Goal: Task Accomplishment & Management: Complete application form

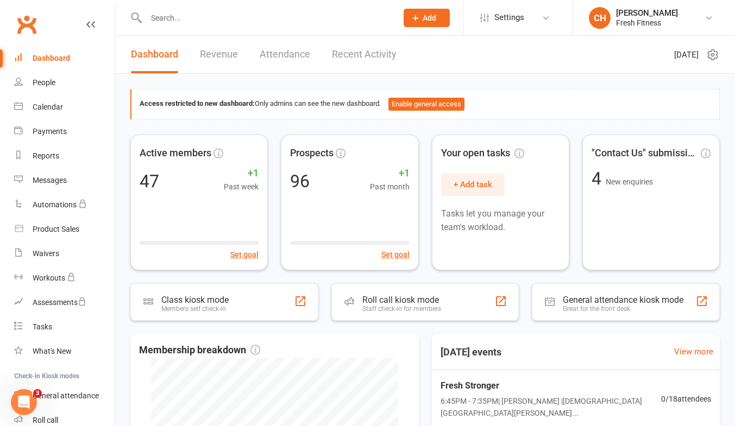
click at [138, 22] on icon at bounding box center [136, 17] width 12 height 13
click at [153, 20] on input "text" at bounding box center [266, 17] width 247 height 15
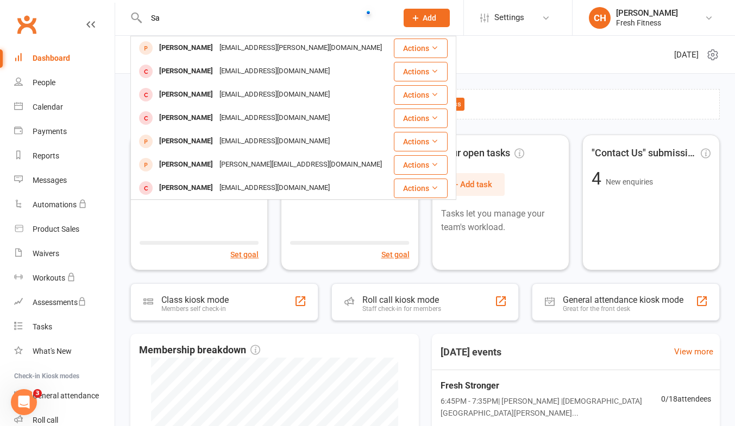
type input "S"
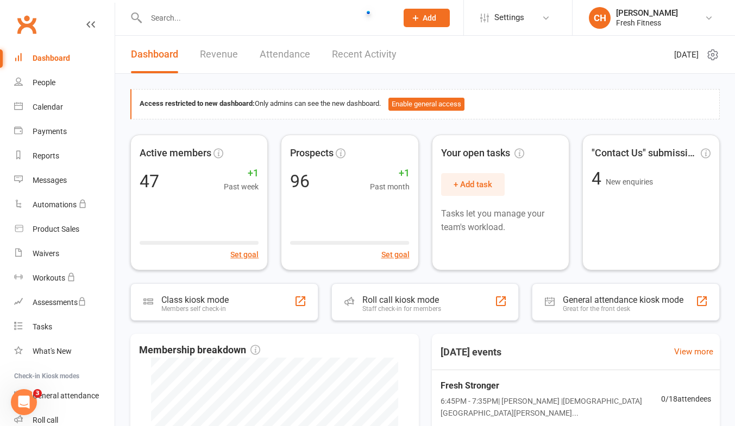
click at [428, 20] on span "Add" at bounding box center [429, 18] width 14 height 9
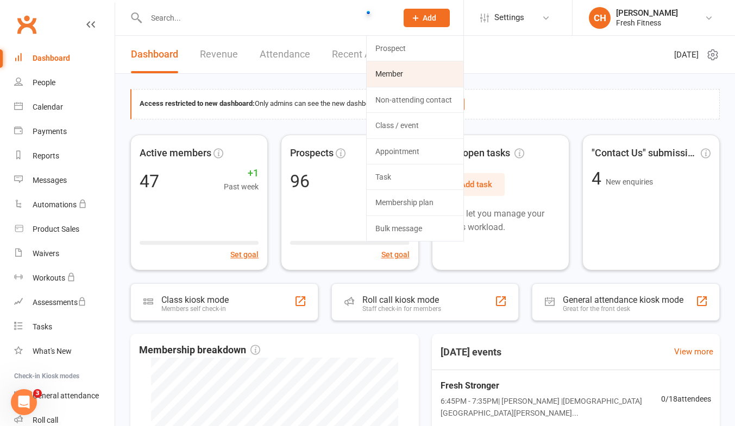
click at [391, 76] on link "Member" at bounding box center [414, 73] width 97 height 25
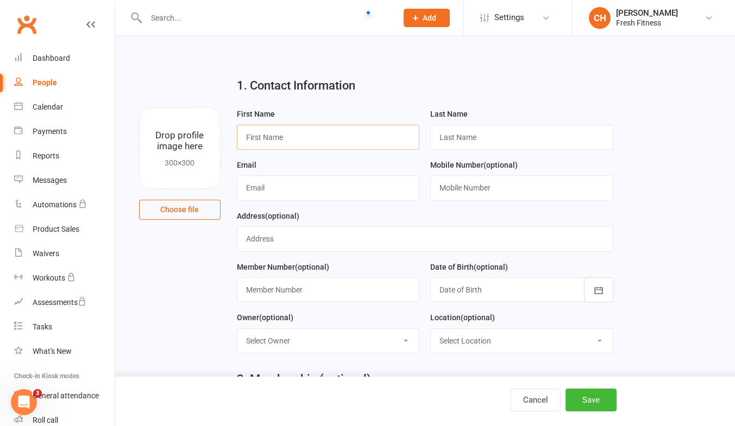
click at [263, 137] on input "text" at bounding box center [328, 137] width 183 height 25
click at [44, 257] on div "Waivers" at bounding box center [46, 253] width 27 height 9
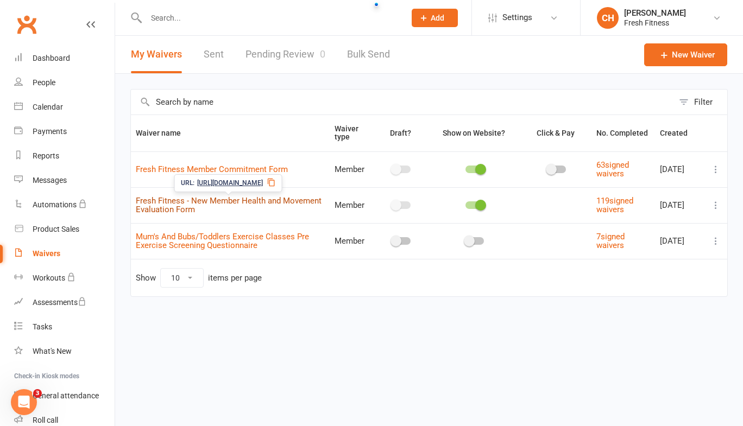
click at [205, 198] on link "Fresh Fitness - New Member Health and Movement Evaluation Form" at bounding box center [229, 205] width 186 height 19
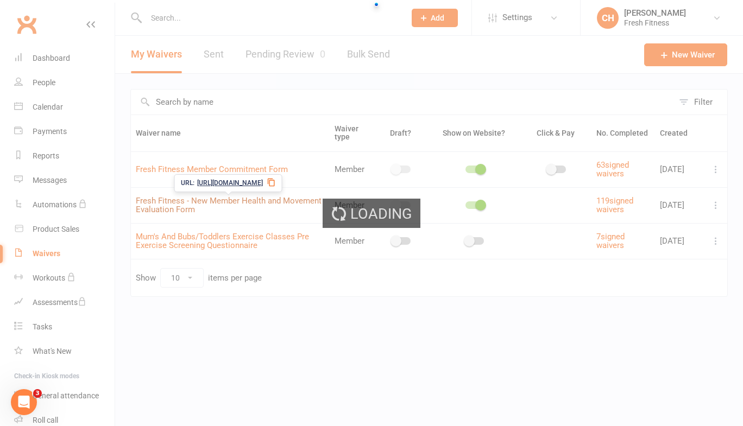
click at [205, 198] on div "Loading" at bounding box center [371, 213] width 743 height 426
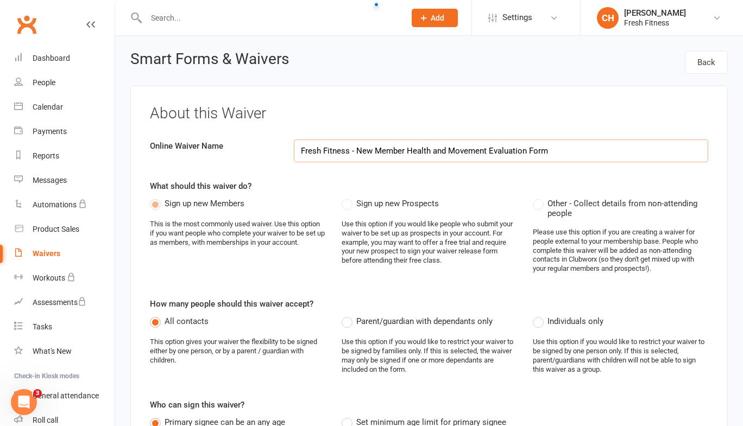
select select "applies_to_all_signees"
select select "checkbox"
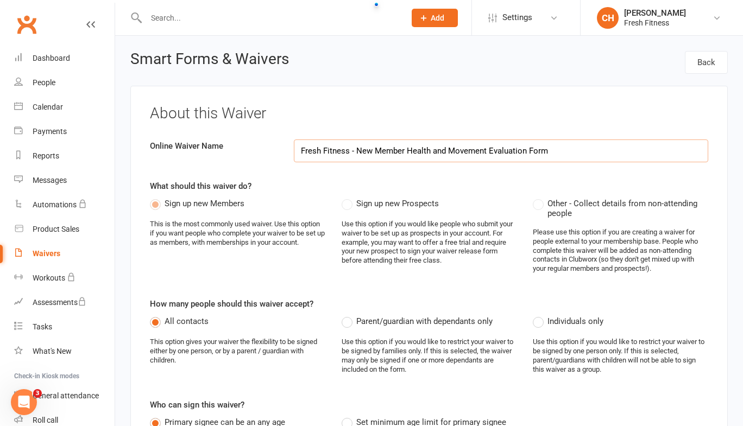
select select "checkbox"
select select "select"
select select "checkbox"
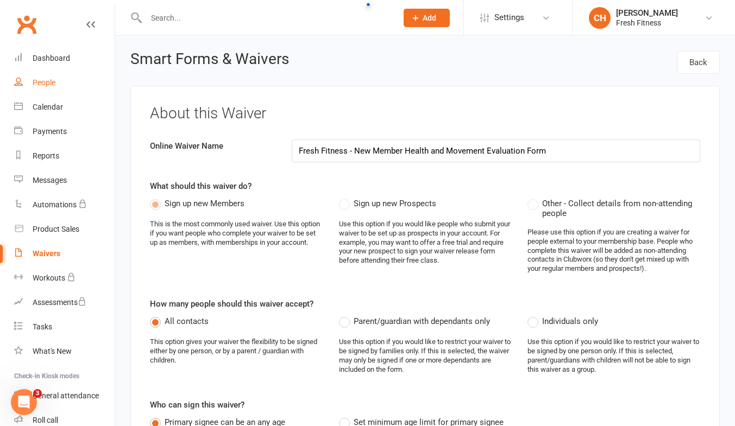
click at [52, 81] on div "People" at bounding box center [44, 82] width 23 height 9
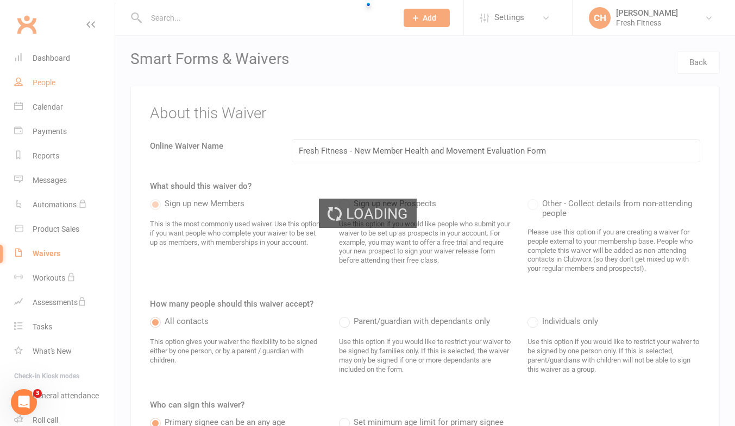
select select "50"
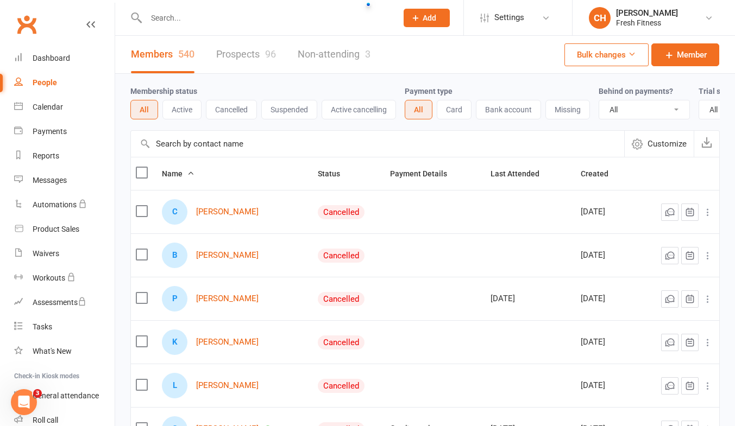
click at [159, 28] on div at bounding box center [259, 17] width 259 height 35
click at [159, 7] on div at bounding box center [259, 17] width 259 height 35
click at [162, 22] on input "text" at bounding box center [266, 17] width 247 height 15
click at [419, 22] on button "Add" at bounding box center [426, 18] width 46 height 18
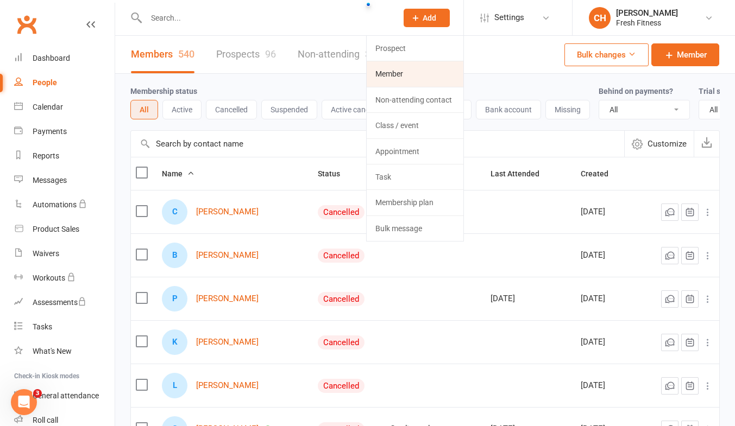
click at [390, 78] on link "Member" at bounding box center [414, 73] width 97 height 25
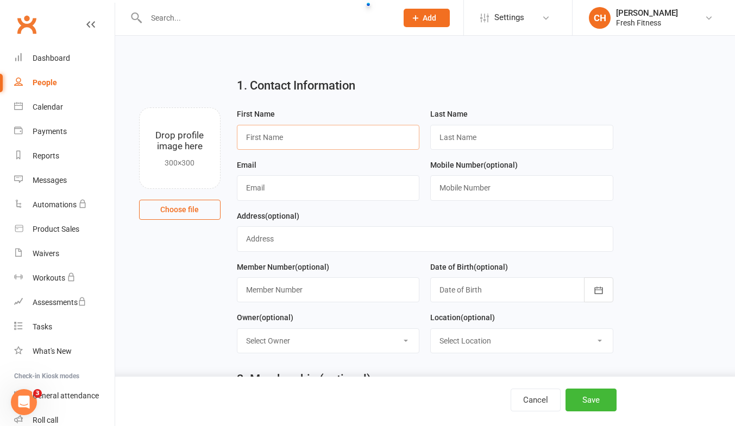
click at [289, 136] on input "text" at bounding box center [328, 137] width 183 height 25
type input "[PERSON_NAME]"
click at [456, 141] on input "text" at bounding box center [521, 137] width 183 height 25
type input "[PERSON_NAME]"
click at [270, 187] on input "text" at bounding box center [328, 187] width 183 height 25
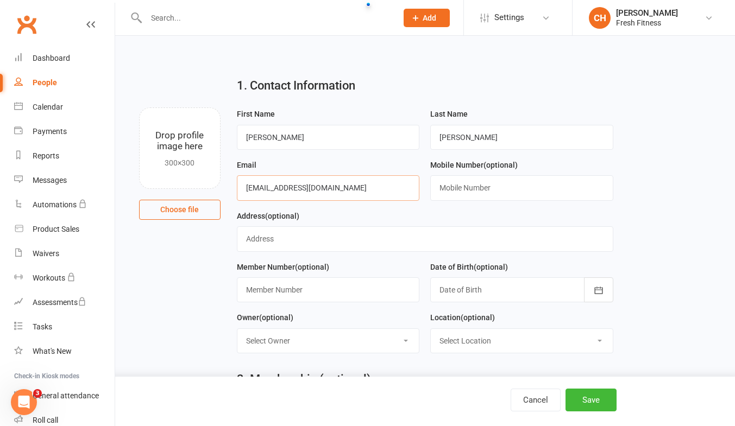
type input "[EMAIL_ADDRESS][DOMAIN_NAME]"
click at [460, 192] on input "text" at bounding box center [521, 187] width 183 height 25
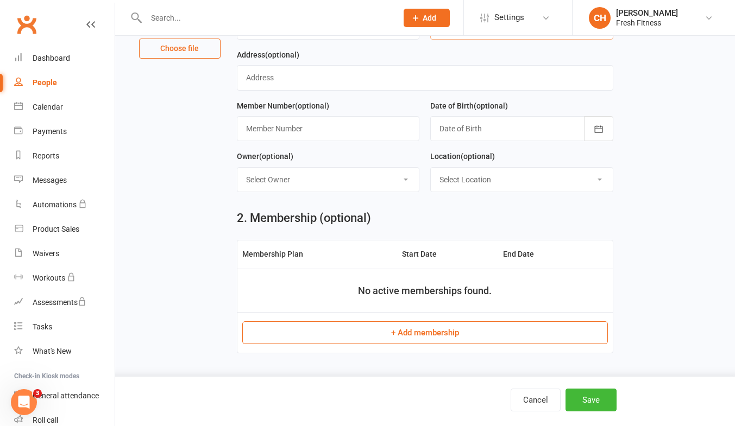
scroll to position [164, 0]
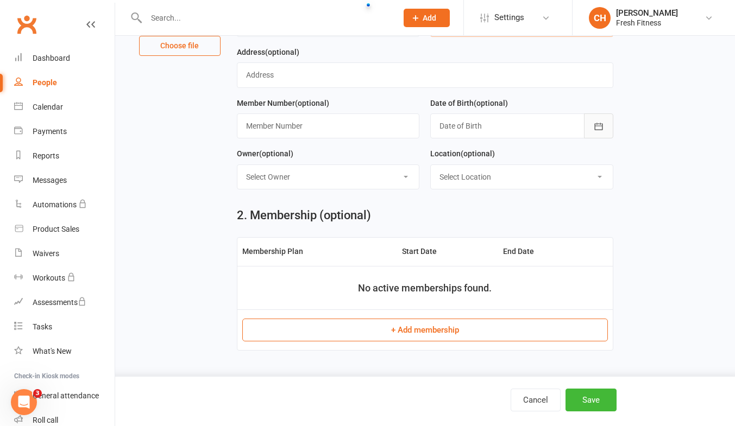
type input "0435558921"
click at [600, 125] on icon "button" at bounding box center [598, 126] width 11 height 11
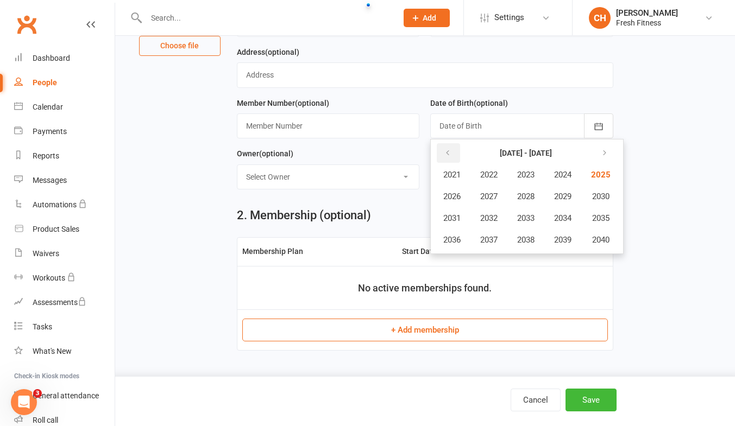
click at [446, 152] on icon "button" at bounding box center [448, 153] width 8 height 9
click at [612, 169] on button "1985" at bounding box center [600, 175] width 36 height 21
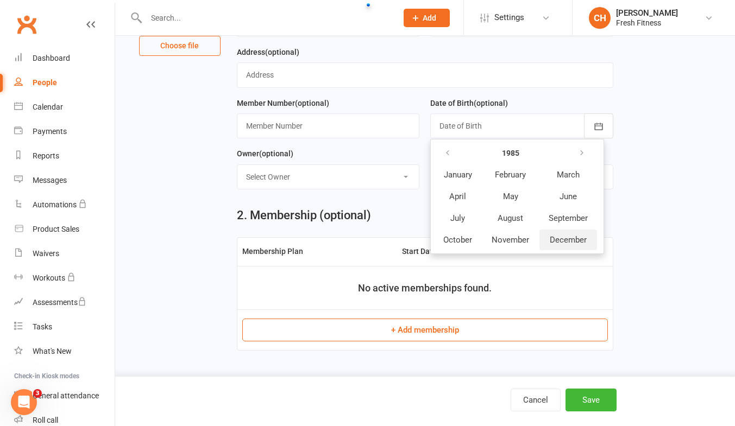
click at [570, 243] on span "December" at bounding box center [567, 240] width 37 height 10
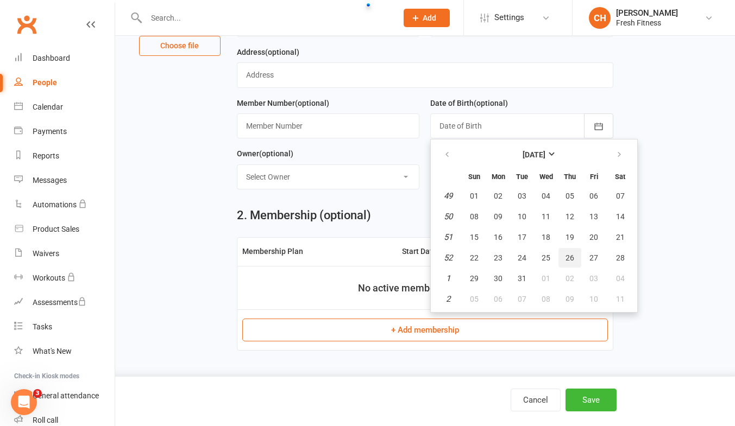
click at [572, 257] on span "26" at bounding box center [569, 258] width 9 height 9
type input "[DATE]"
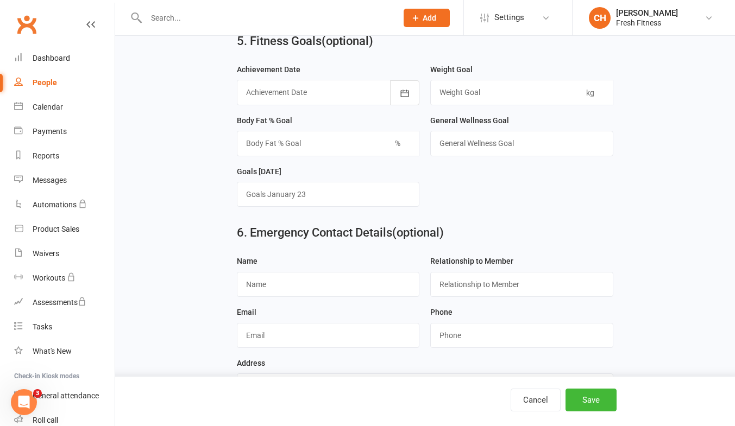
scroll to position [881, 0]
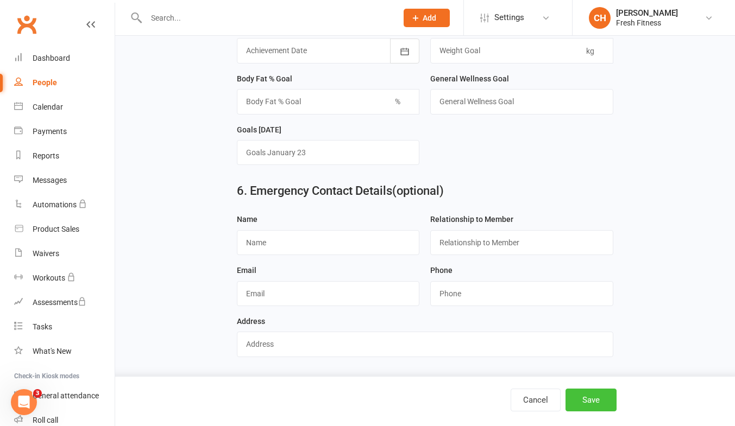
click at [596, 396] on button "Save" at bounding box center [590, 400] width 51 height 23
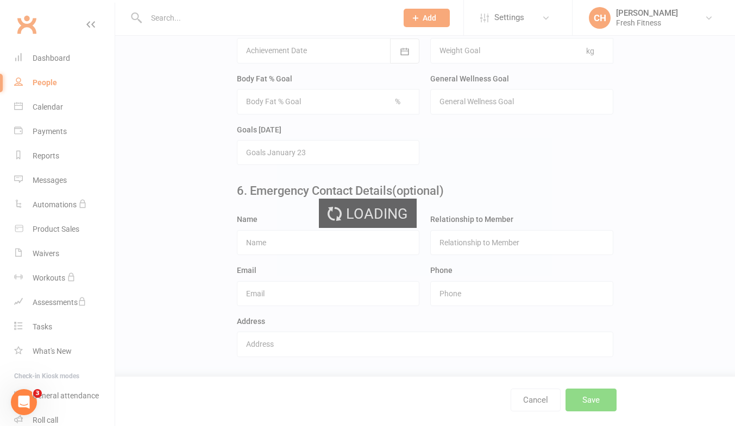
scroll to position [0, 0]
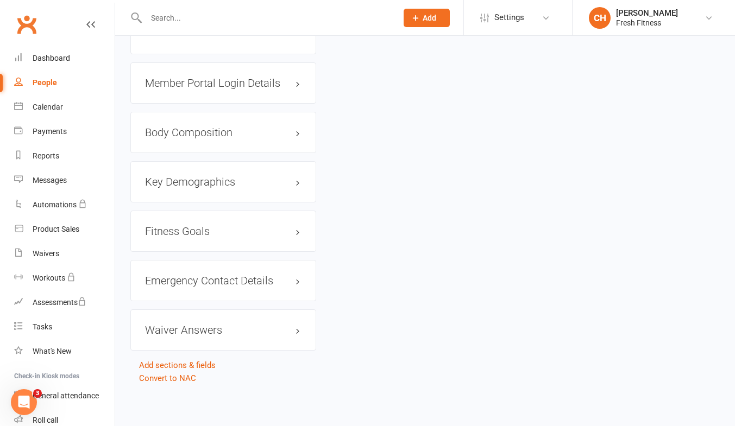
scroll to position [792, 0]
click at [298, 326] on h3 "Waiver Answers edit" at bounding box center [223, 329] width 156 height 12
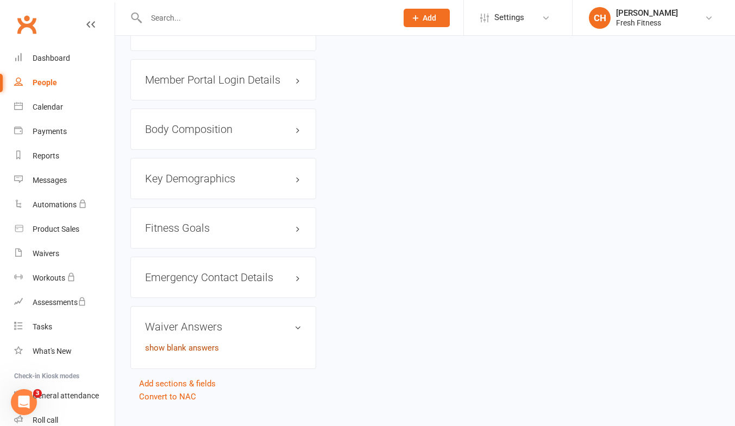
click at [184, 348] on link "show blank answers" at bounding box center [182, 348] width 74 height 10
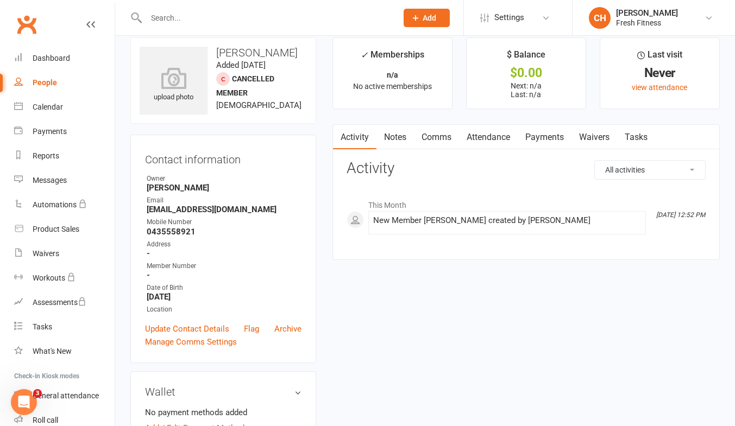
scroll to position [18, 0]
